Goal: Find contact information: Obtain details needed to contact an individual or organization

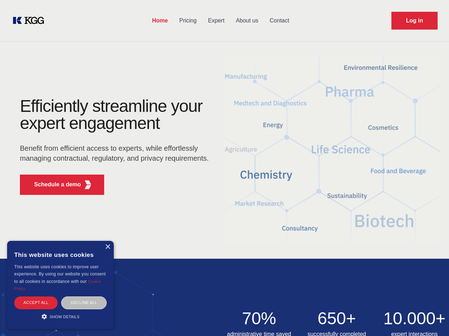
click at [225, 168] on div "Efficiently streamline your expert engagement Benefit from efficient access to …" at bounding box center [117, 148] width 216 height 103
click at [53, 184] on p "Schedule a demo" at bounding box center [57, 184] width 47 height 9
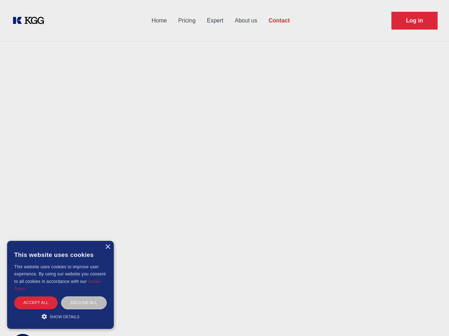
click at [107, 247] on div "× This website uses cookies This website uses cookies to improve user experienc…" at bounding box center [60, 285] width 107 height 88
click at [36, 302] on div "Accept all" at bounding box center [35, 302] width 43 height 12
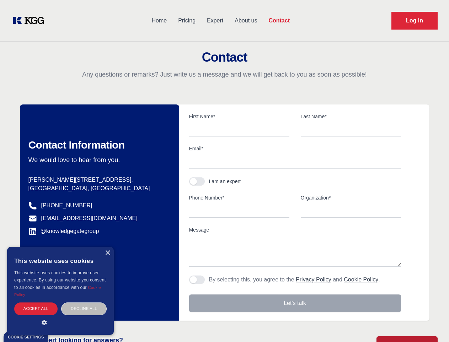
click at [84, 302] on div "Decline all" at bounding box center [84, 308] width 46 height 12
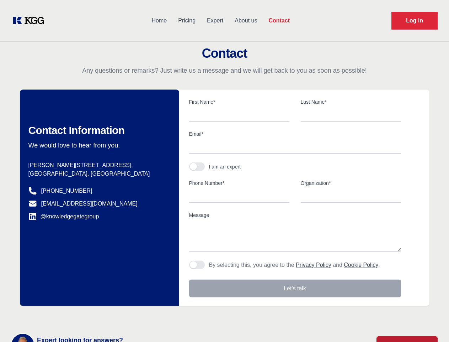
click at [60, 316] on main "Contact Any questions or remarks? Just write us a message and we will get back …" at bounding box center [224, 185] width 449 height 370
